Goal: Information Seeking & Learning: Learn about a topic

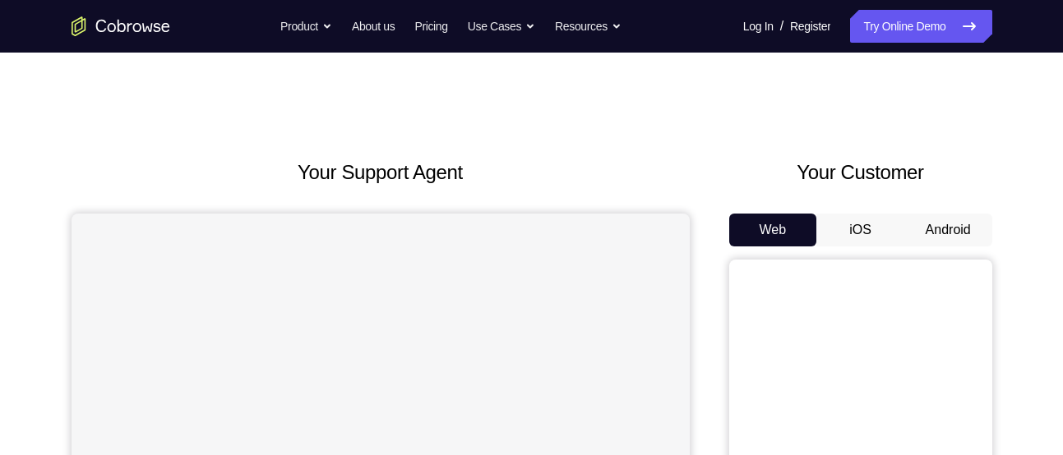
click at [945, 220] on button "Android" at bounding box center [948, 230] width 88 height 33
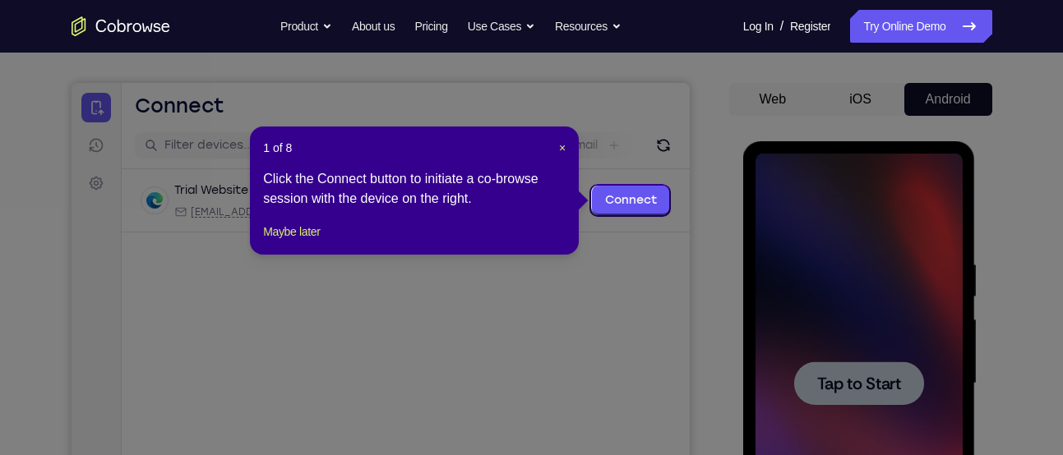
scroll to position [130, 0]
click at [562, 152] on span "×" at bounding box center [562, 148] width 7 height 13
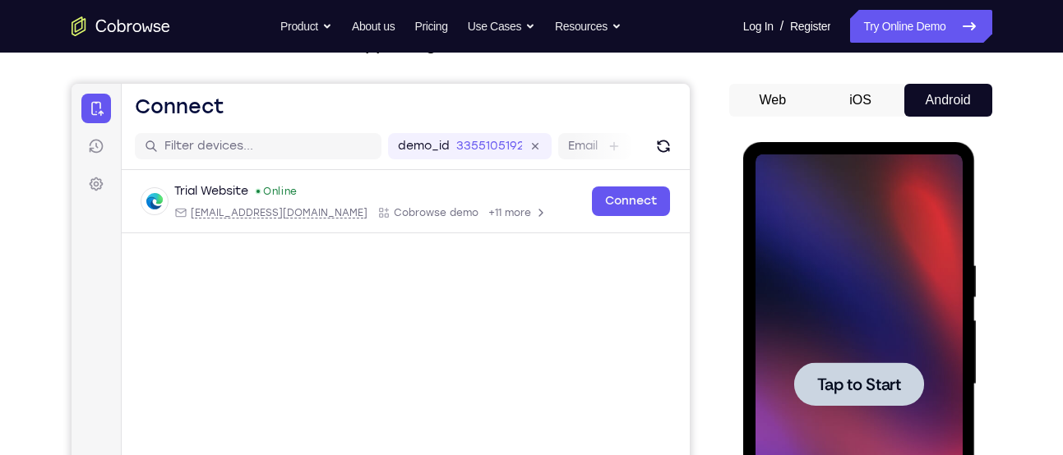
click at [847, 377] on span "Tap to Start" at bounding box center [859, 385] width 84 height 16
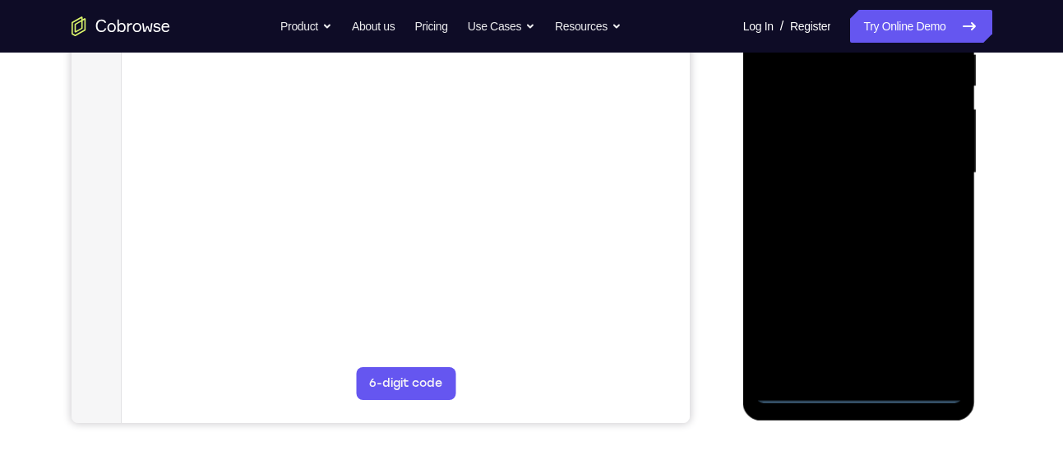
scroll to position [342, 0]
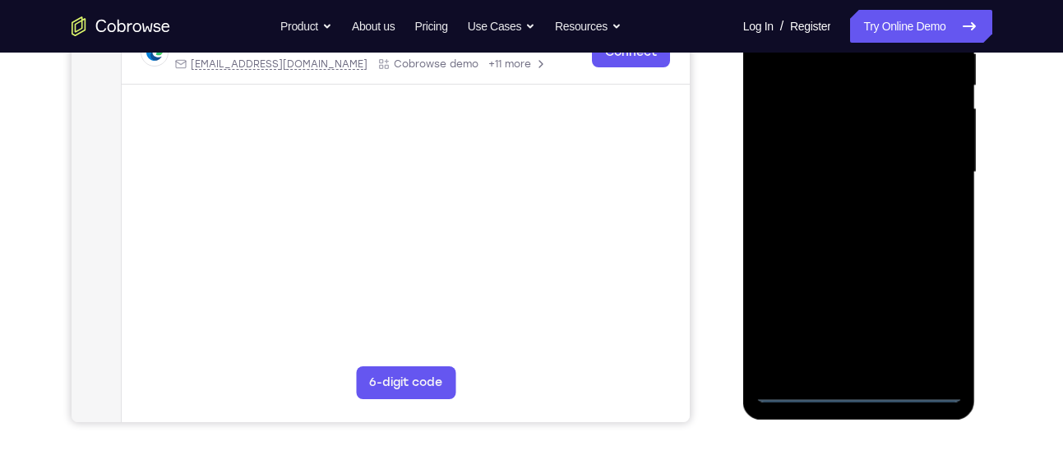
click at [859, 391] on div at bounding box center [859, 172] width 207 height 460
click at [924, 319] on div at bounding box center [859, 172] width 207 height 460
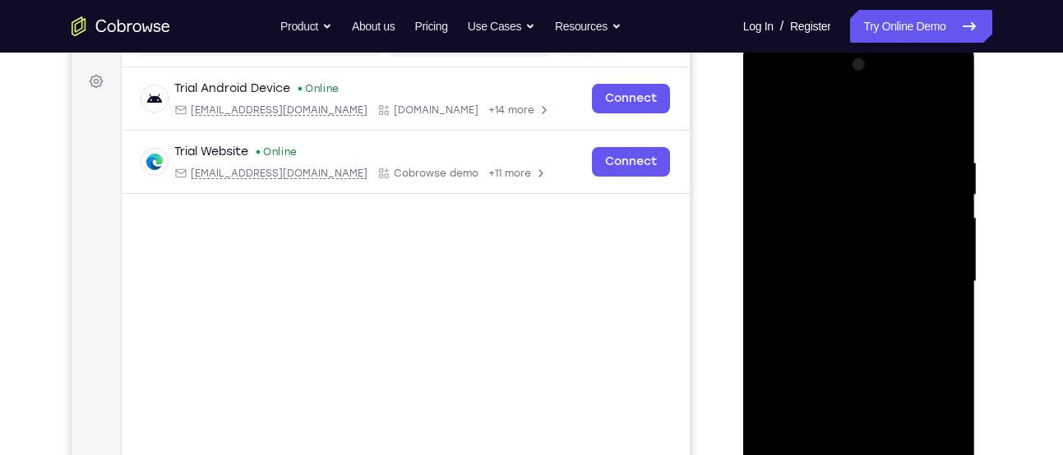
scroll to position [242, 0]
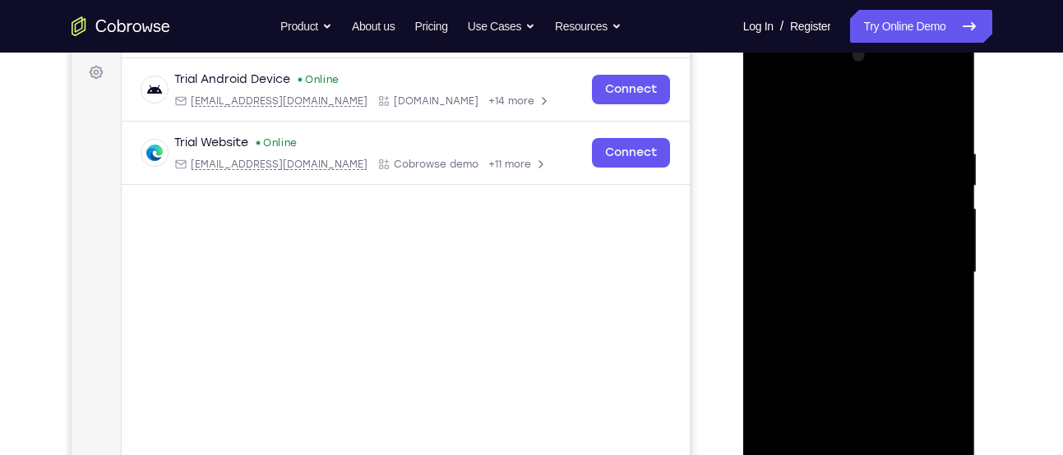
click at [839, 106] on div at bounding box center [859, 273] width 207 height 460
click at [785, 218] on div at bounding box center [859, 273] width 207 height 460
click at [844, 286] on div at bounding box center [859, 273] width 207 height 460
click at [837, 307] on div at bounding box center [859, 273] width 207 height 460
click at [844, 296] on div at bounding box center [859, 273] width 207 height 460
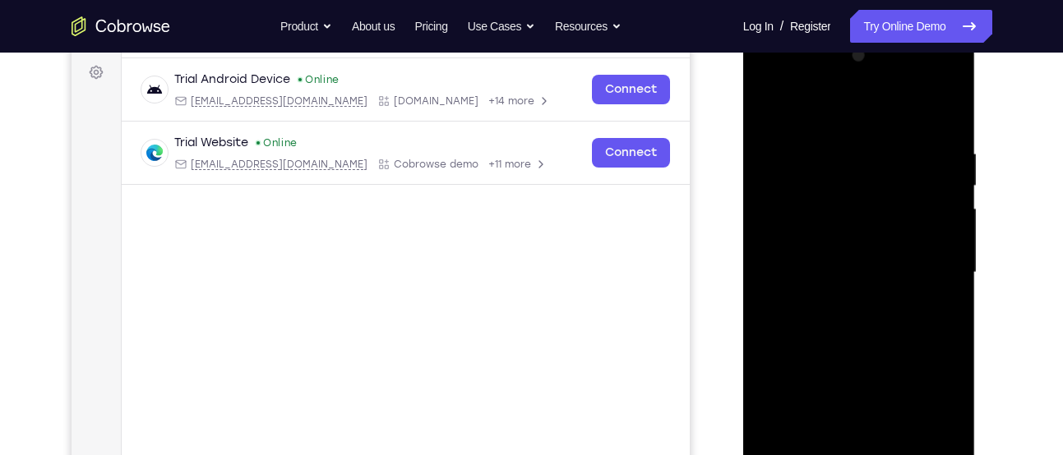
scroll to position [395, 0]
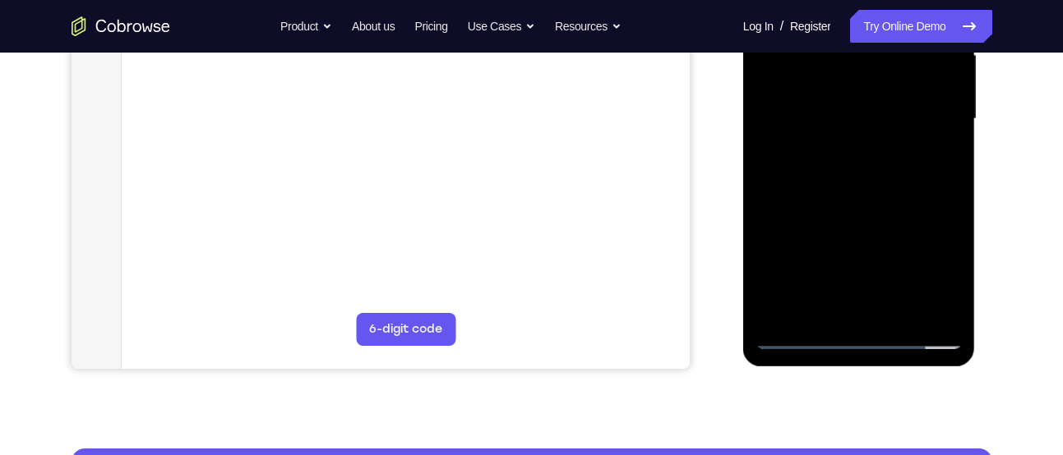
click at [860, 294] on div at bounding box center [859, 119] width 207 height 460
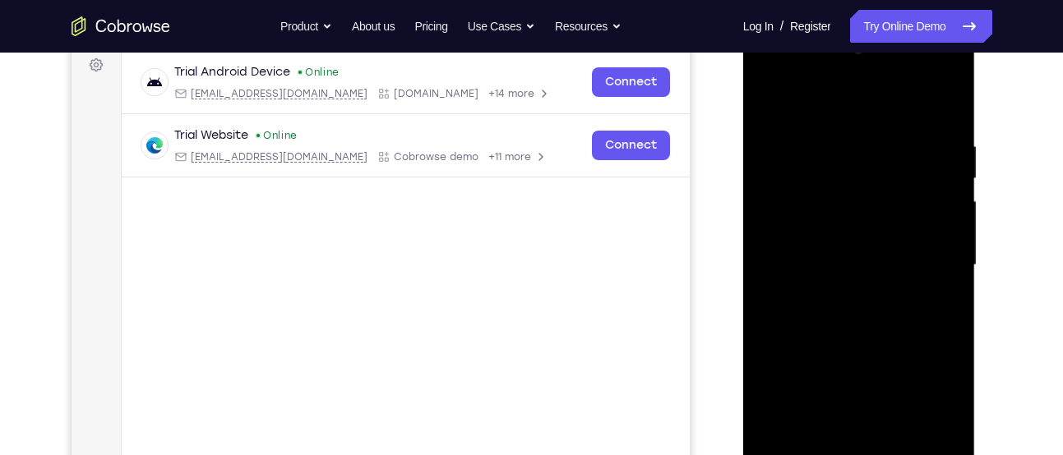
scroll to position [248, 0]
click at [813, 198] on div at bounding box center [859, 266] width 207 height 460
click at [850, 210] on div at bounding box center [859, 266] width 207 height 460
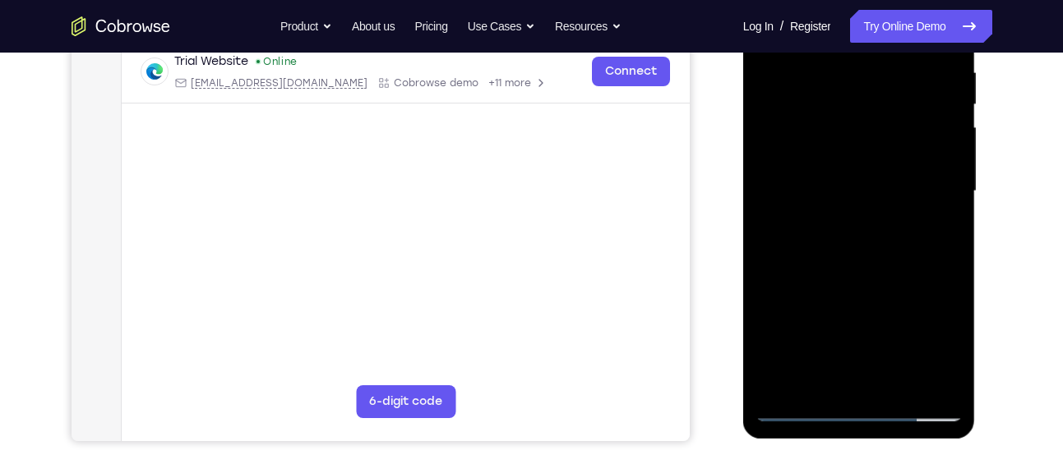
scroll to position [324, 0]
click at [801, 314] on div at bounding box center [859, 191] width 207 height 460
click at [794, 243] on div at bounding box center [859, 191] width 207 height 460
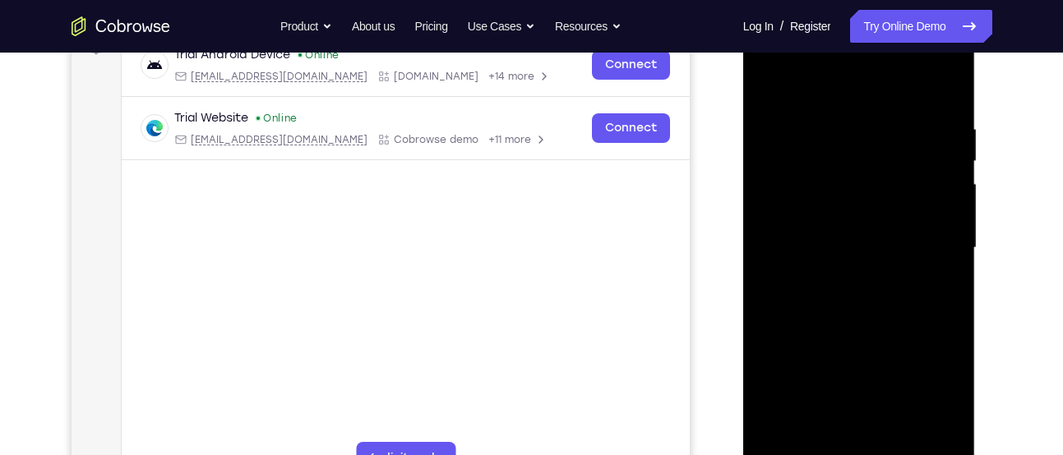
scroll to position [252, 0]
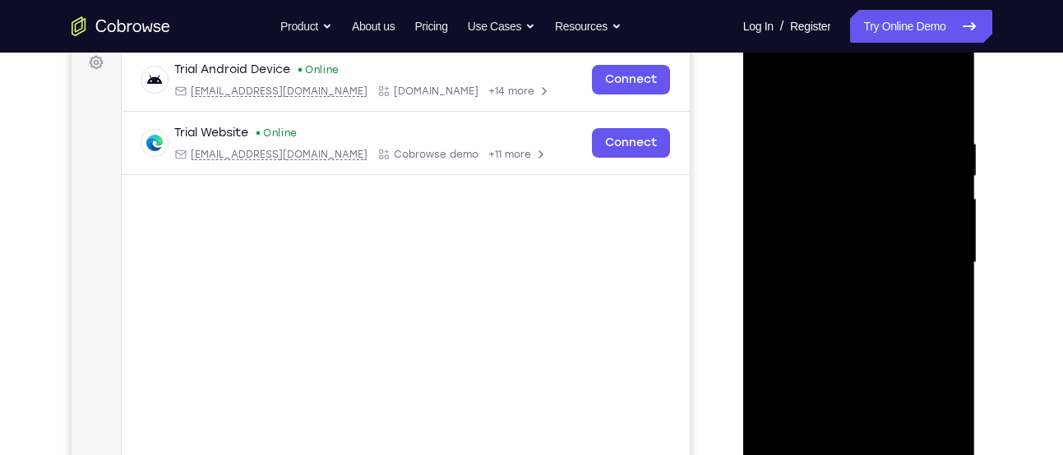
click at [770, 98] on div at bounding box center [859, 263] width 207 height 460
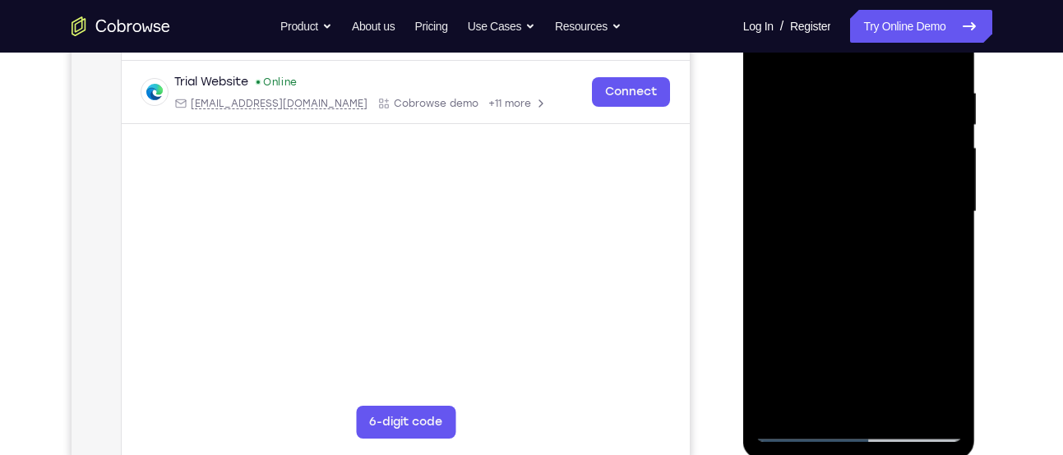
scroll to position [298, 0]
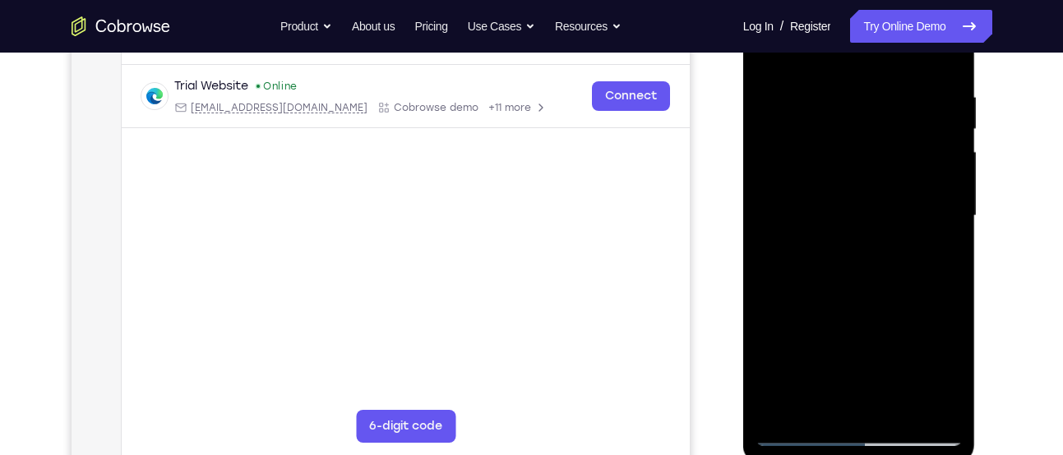
drag, startPoint x: 937, startPoint y: 187, endPoint x: 1110, endPoint y: 401, distance: 275.4
click at [743, 343] on html "Online web based iOS Simulators and Android Emulators. Run iPhone, iPad, Mobile…" at bounding box center [860, 220] width 234 height 493
drag, startPoint x: 956, startPoint y: 157, endPoint x: 612, endPoint y: 232, distance: 352.5
click at [743, 232] on html "Online web based iOS Simulators and Android Emulators. Run iPhone, iPad, Mobile…" at bounding box center [860, 220] width 234 height 493
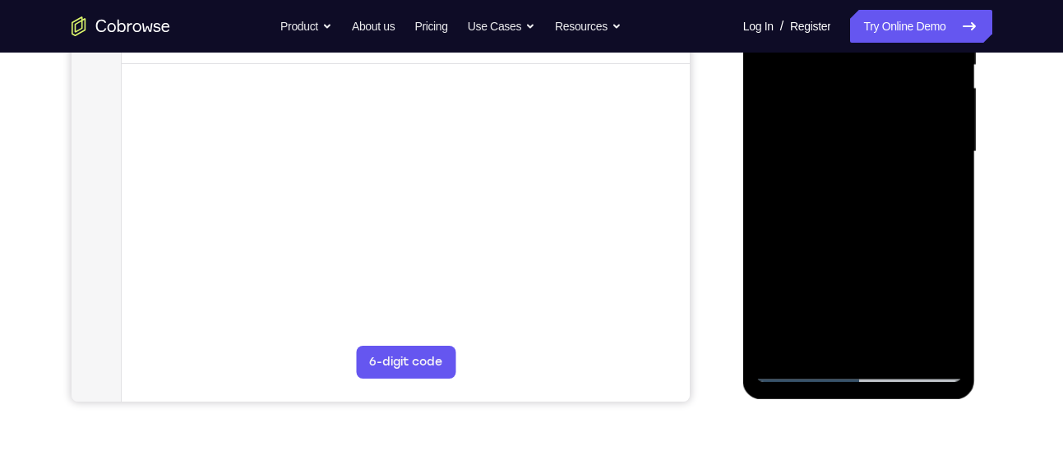
scroll to position [362, 0]
click at [834, 132] on div at bounding box center [859, 153] width 207 height 460
click at [784, 227] on div at bounding box center [859, 153] width 207 height 460
click at [804, 298] on div at bounding box center [859, 153] width 207 height 460
click at [840, 302] on div at bounding box center [859, 153] width 207 height 460
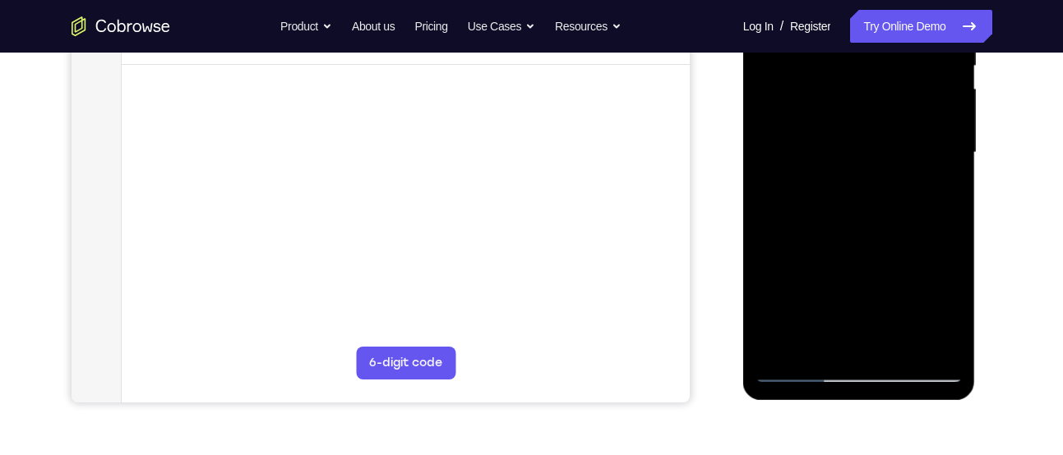
click at [840, 302] on div at bounding box center [859, 153] width 207 height 460
drag, startPoint x: 933, startPoint y: 202, endPoint x: 701, endPoint y: 210, distance: 232.0
click at [743, 210] on html "Online web based iOS Simulators and Android Emulators. Run iPhone, iPad, Mobile…" at bounding box center [860, 156] width 234 height 493
click at [931, 260] on div at bounding box center [859, 153] width 207 height 460
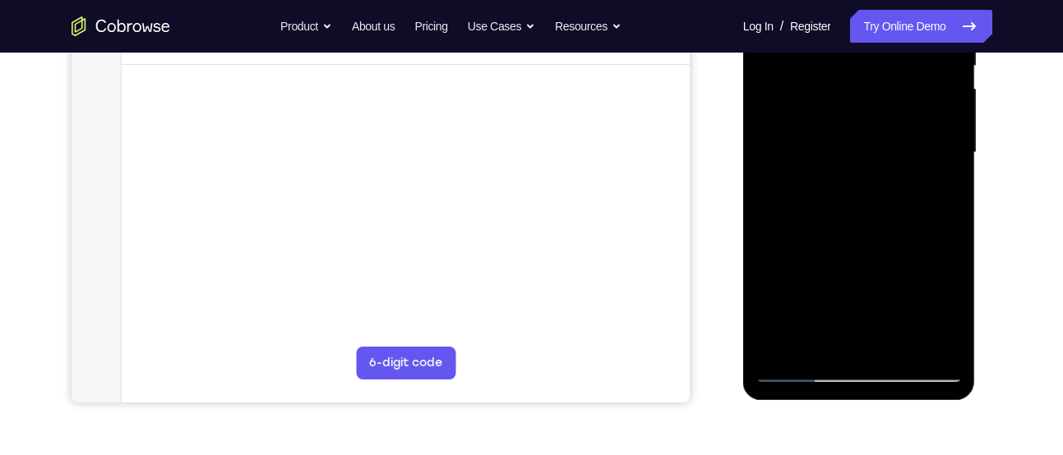
drag, startPoint x: 946, startPoint y: 187, endPoint x: 764, endPoint y: 224, distance: 186.1
click at [764, 224] on div at bounding box center [859, 153] width 207 height 460
click at [802, 255] on div at bounding box center [859, 153] width 207 height 460
click at [941, 258] on div at bounding box center [859, 153] width 207 height 460
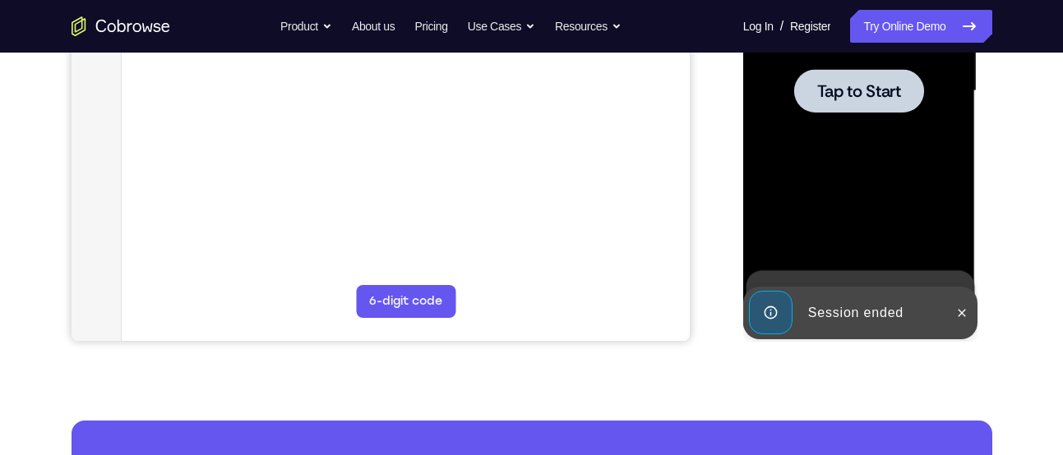
scroll to position [296, 0]
